Goal: Task Accomplishment & Management: Manage account settings

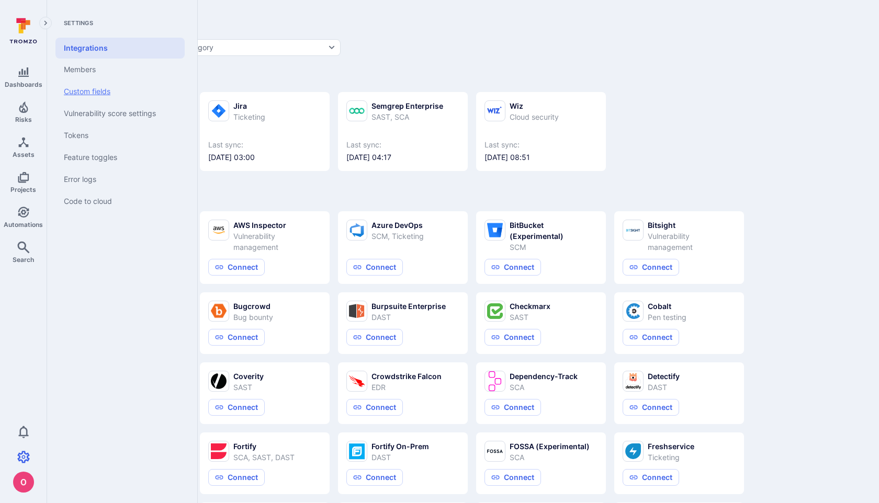
click at [106, 92] on link "Custom fields" at bounding box center [119, 92] width 129 height 22
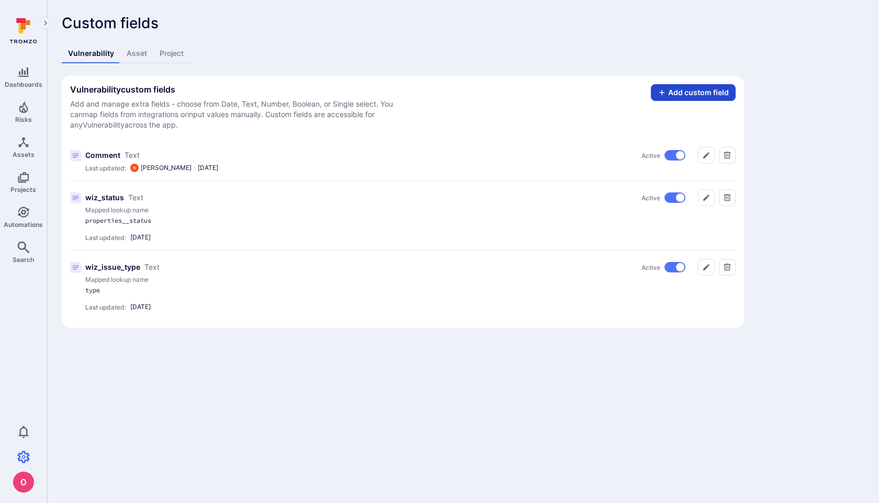
click at [680, 95] on button "Add custom field" at bounding box center [693, 92] width 85 height 17
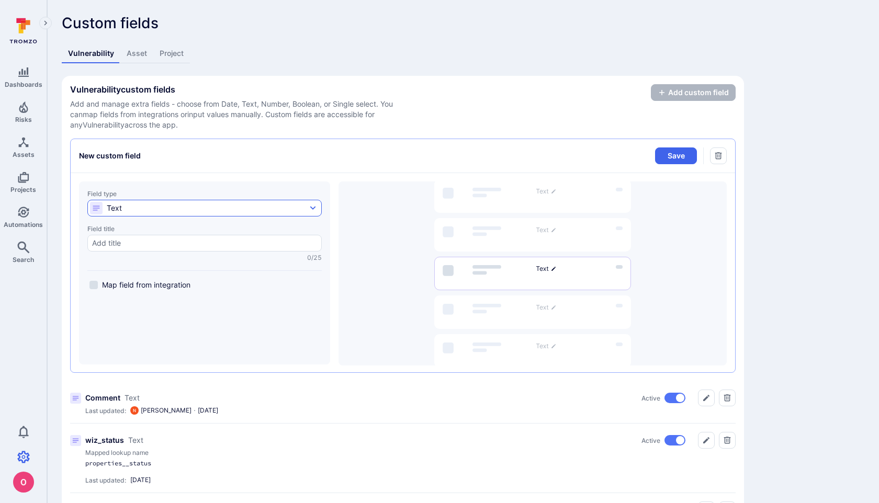
click at [243, 208] on button "Text" at bounding box center [204, 208] width 234 height 17
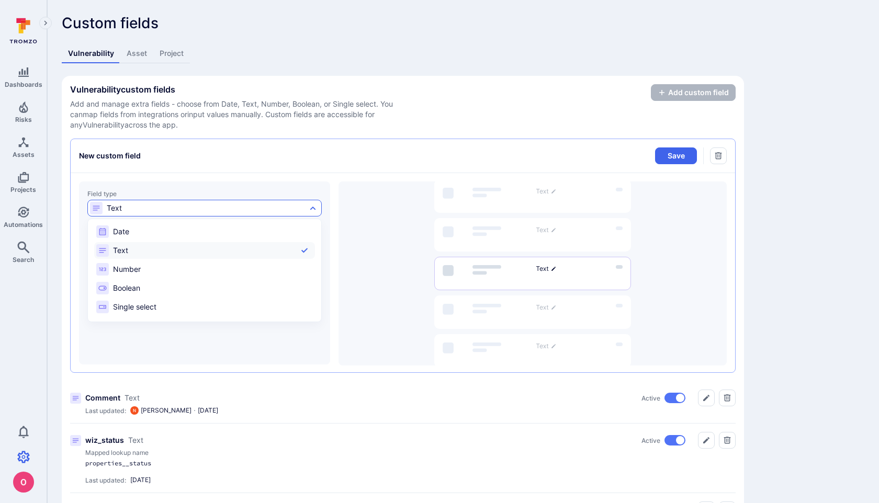
click at [265, 165] on div at bounding box center [439, 251] width 879 height 503
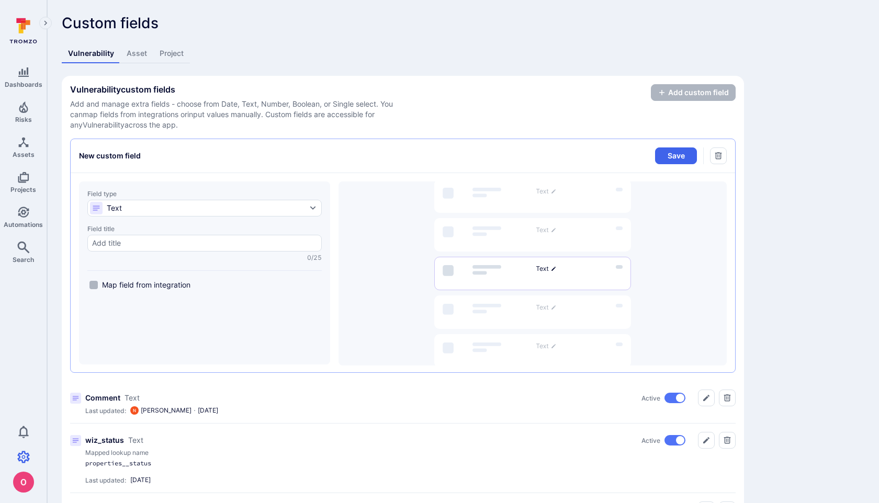
click at [193, 281] on label "Map field from integration" at bounding box center [139, 285] width 105 height 13
click at [98, 281] on input "Map field from integration" at bounding box center [93, 285] width 8 height 8
click at [193, 281] on label "Map field from integration" at bounding box center [139, 285] width 105 height 13
click at [98, 281] on input "Map field from integration" at bounding box center [93, 285] width 8 height 8
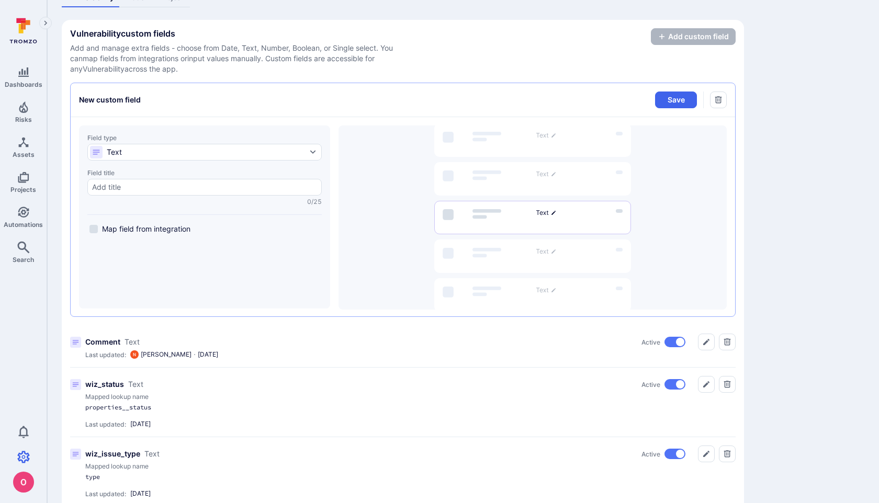
scroll to position [54, 0]
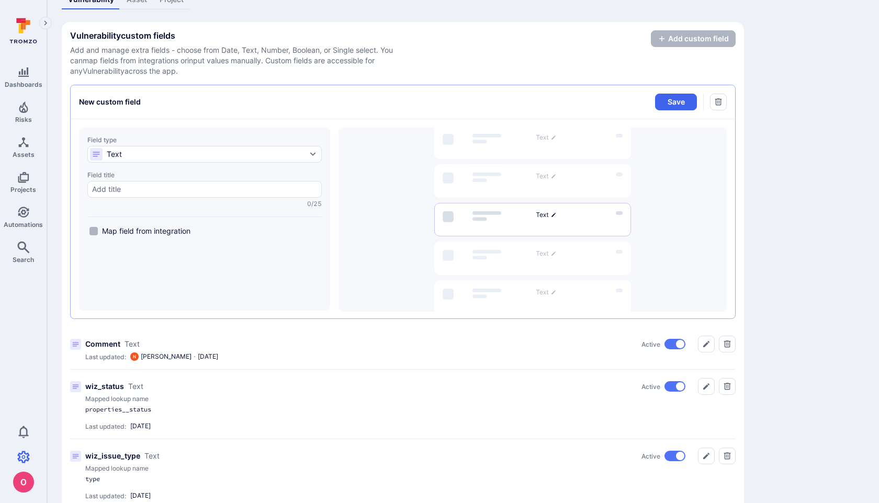
click at [94, 230] on input "Map field from integration" at bounding box center [93, 231] width 8 height 8
checkbox input "true"
click at [201, 295] on input "Display template" at bounding box center [204, 295] width 225 height 10
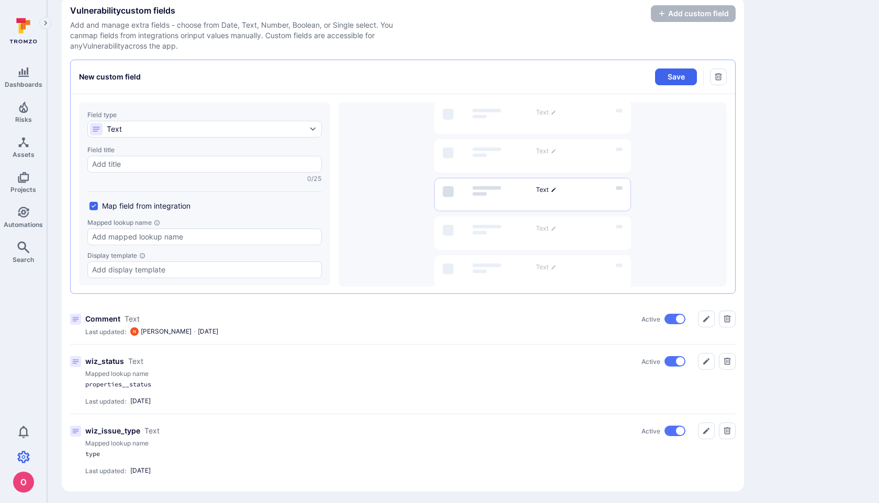
scroll to position [78, 0]
click at [726, 77] on button "button" at bounding box center [718, 77] width 17 height 17
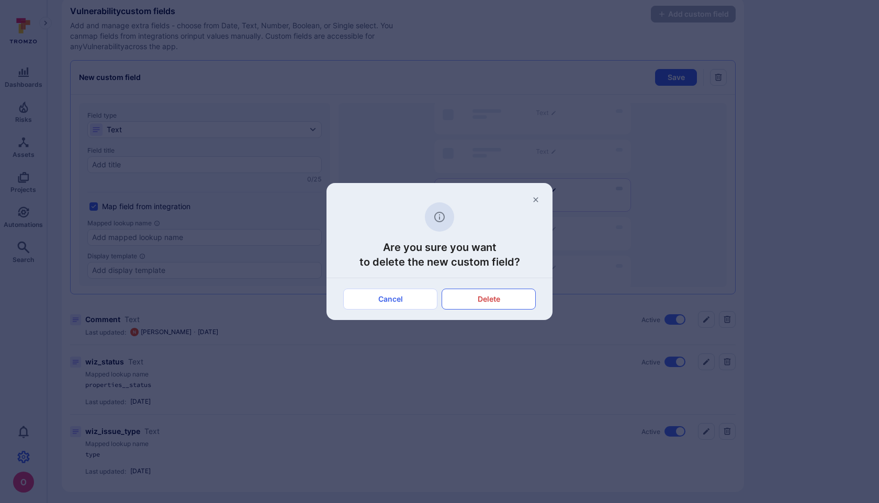
click at [483, 304] on button "Delete" at bounding box center [489, 299] width 94 height 21
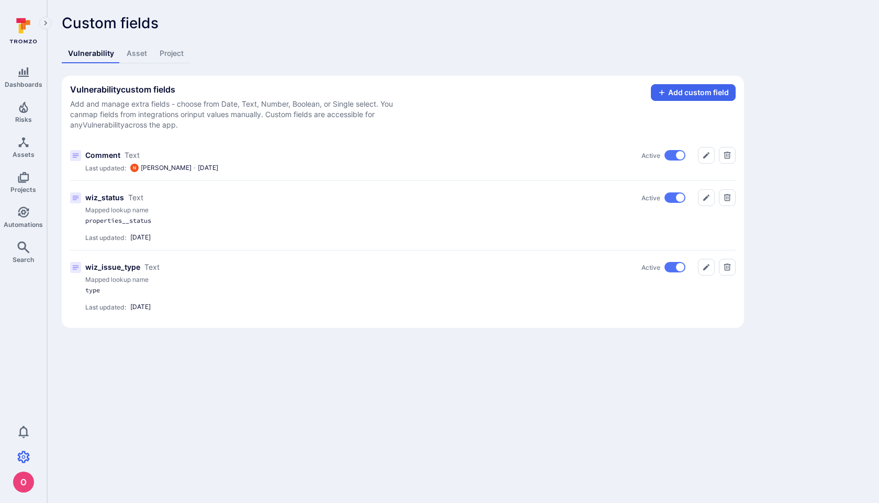
scroll to position [0, 0]
click at [705, 200] on icon "Edit" at bounding box center [706, 198] width 8 height 8
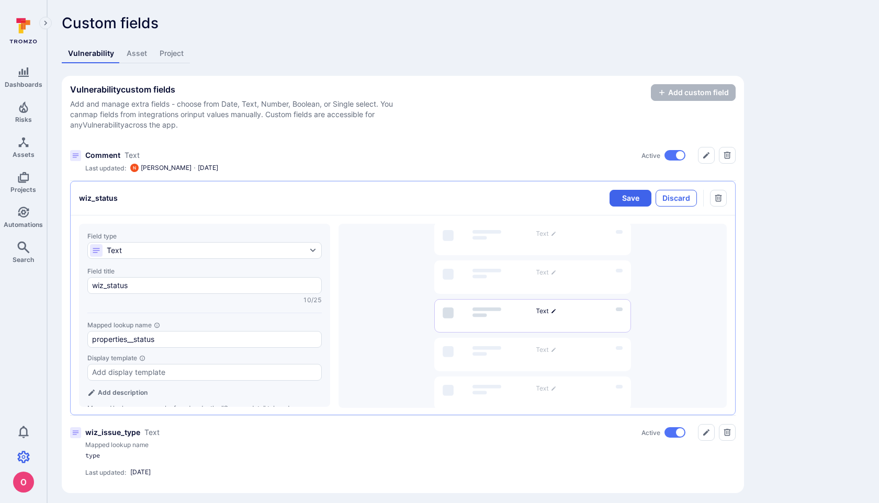
click at [686, 197] on button "Discard" at bounding box center [676, 198] width 41 height 17
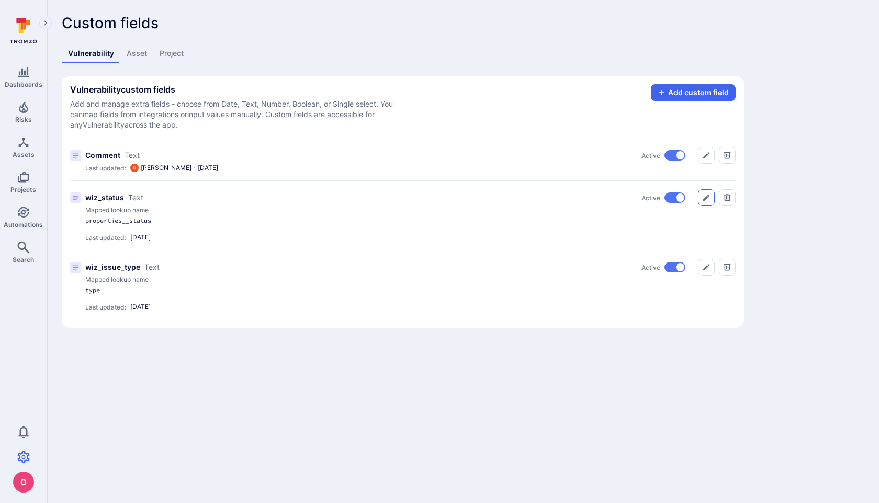
click at [709, 200] on icon "Edit" at bounding box center [706, 198] width 8 height 8
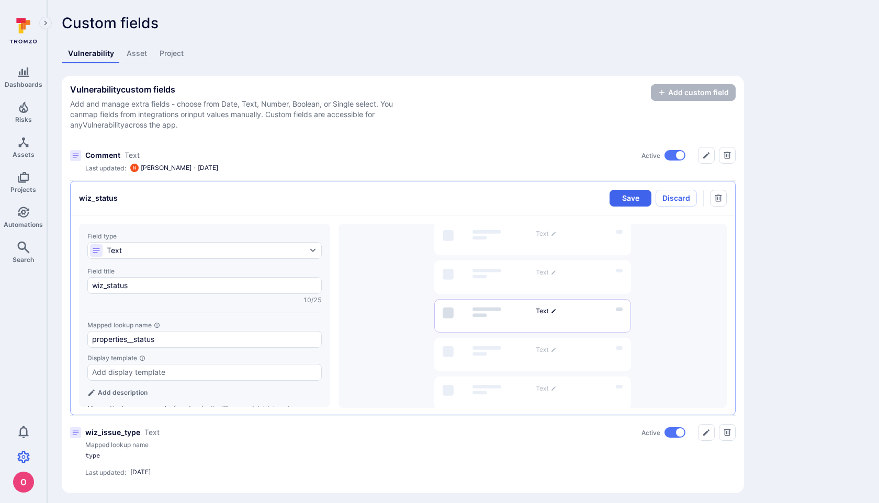
scroll to position [5, 0]
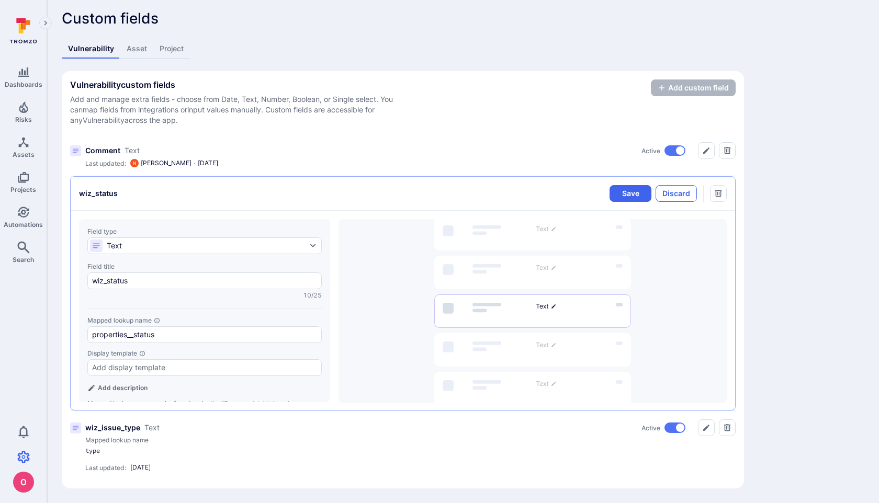
click at [682, 191] on button "Discard" at bounding box center [676, 193] width 41 height 17
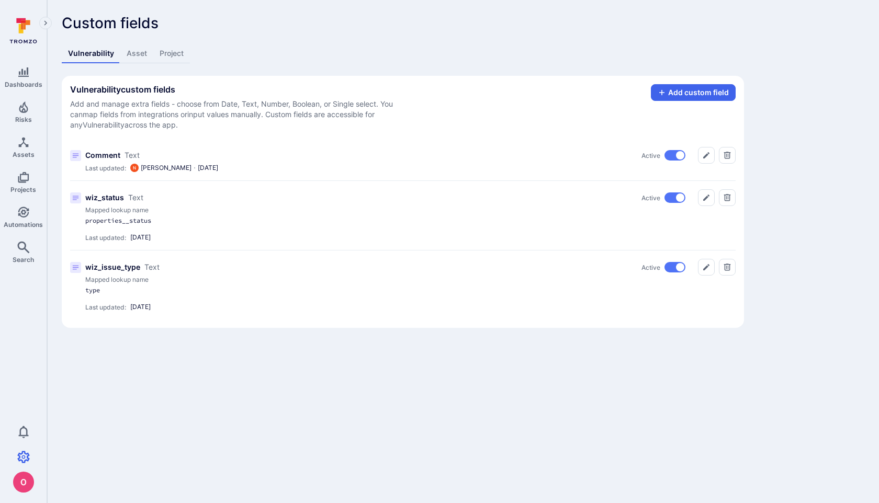
scroll to position [0, 0]
